Goal: Transaction & Acquisition: Purchase product/service

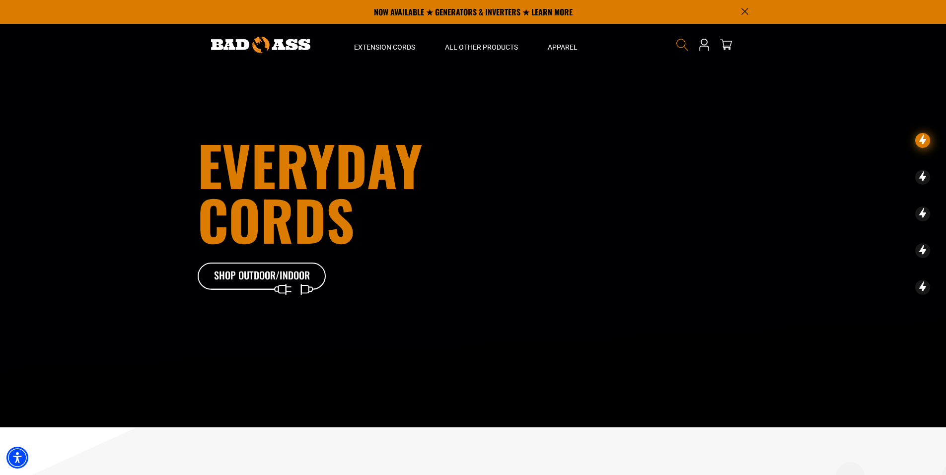
click at [684, 50] on icon "Search" at bounding box center [682, 44] width 13 height 13
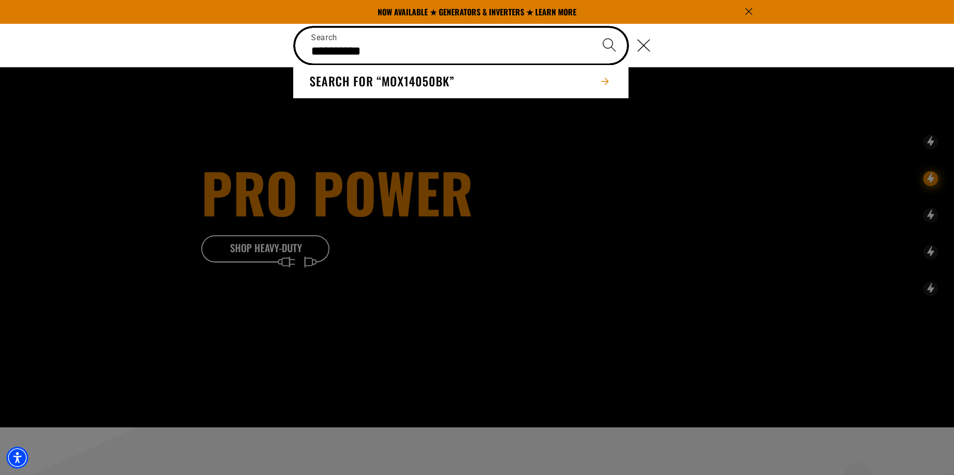
type input "**********"
click at [592, 28] on button "Search" at bounding box center [609, 45] width 35 height 35
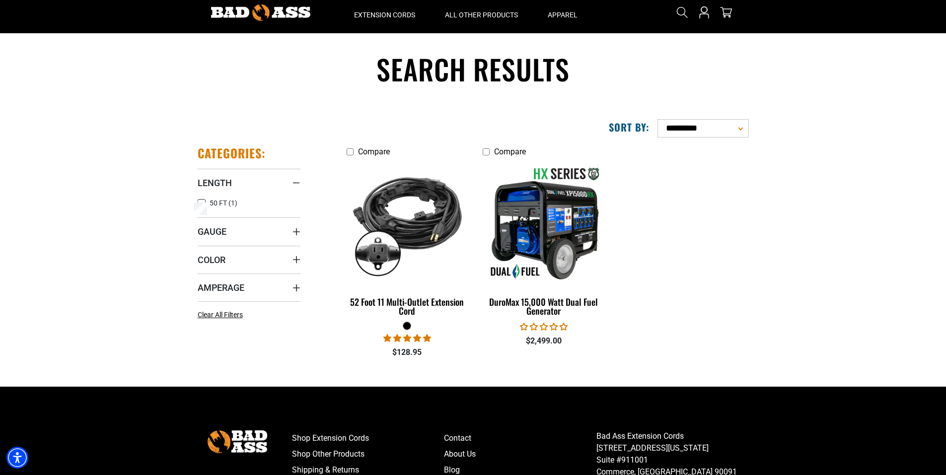
scroll to position [50, 0]
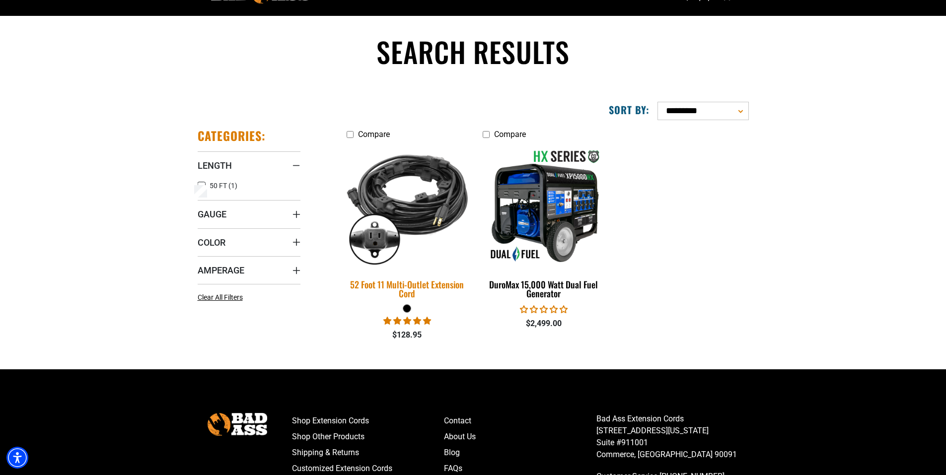
click at [402, 286] on div "52 Foot 11 Multi-Outlet Extension Cord" at bounding box center [408, 289] width 122 height 18
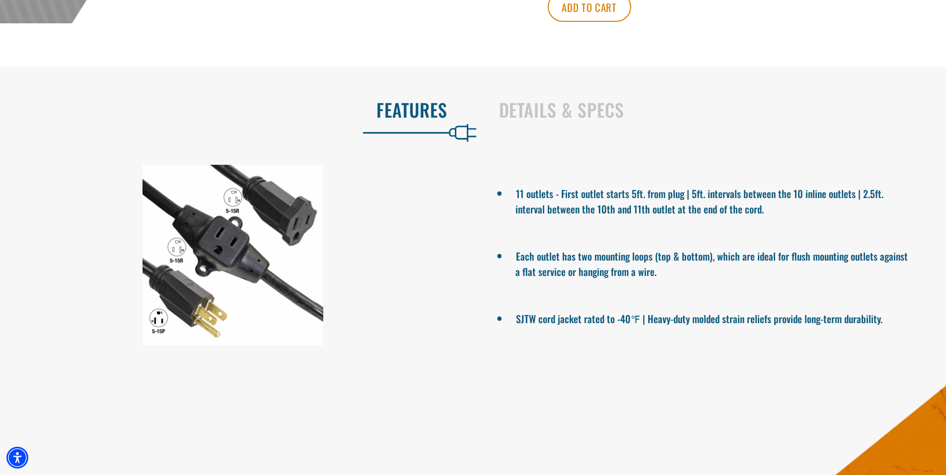
scroll to position [546, 0]
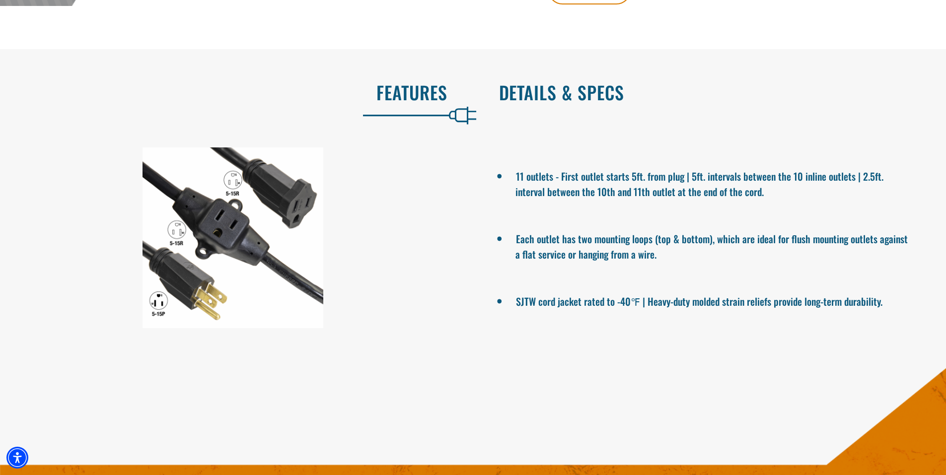
click at [549, 96] on h2 "Details & Specs" at bounding box center [712, 92] width 427 height 21
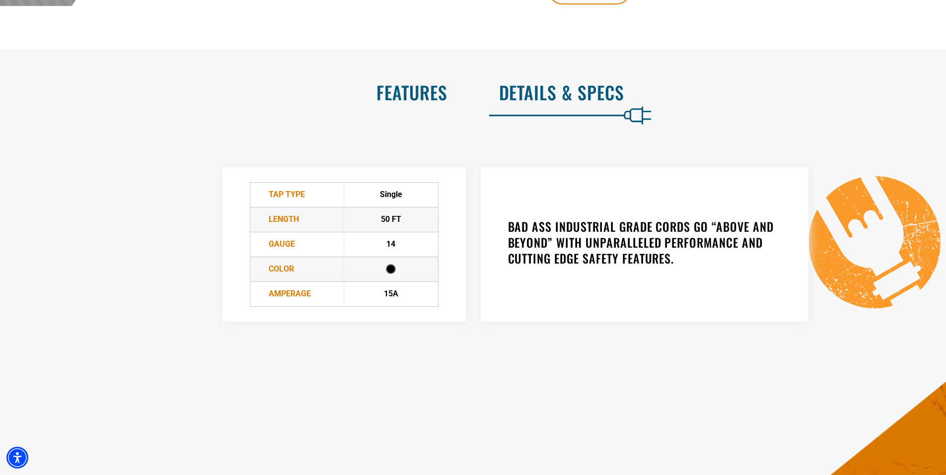
click at [414, 93] on h2 "Features" at bounding box center [234, 92] width 427 height 21
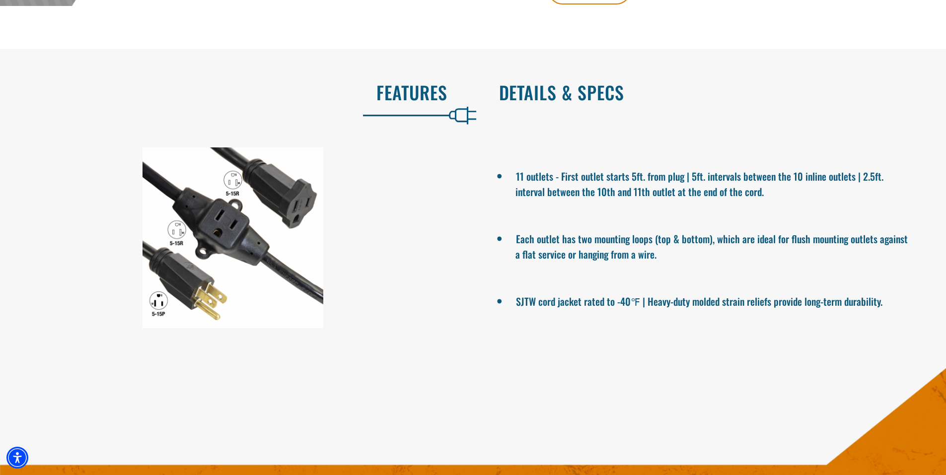
click at [540, 98] on h2 "Details & Specs" at bounding box center [712, 92] width 427 height 21
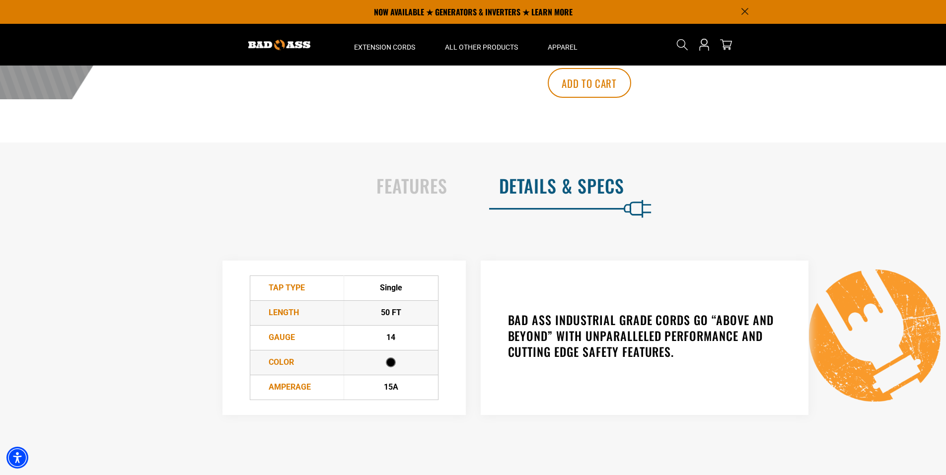
scroll to position [447, 0]
